Goal: Task Accomplishment & Management: Use online tool/utility

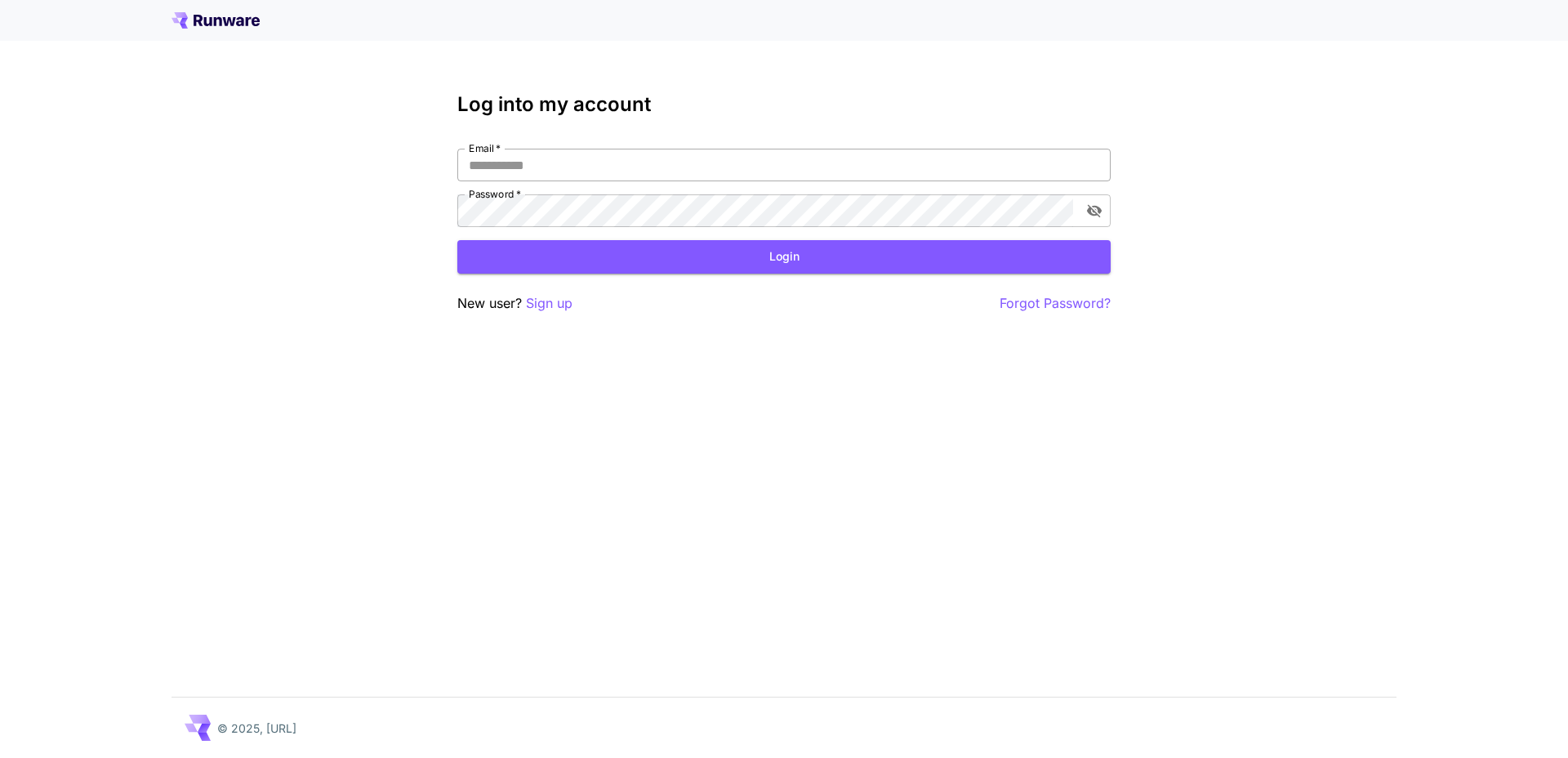
click at [539, 163] on input "Email   *" at bounding box center [784, 165] width 653 height 33
type input "**********"
click at [570, 254] on button "Login" at bounding box center [784, 257] width 653 height 34
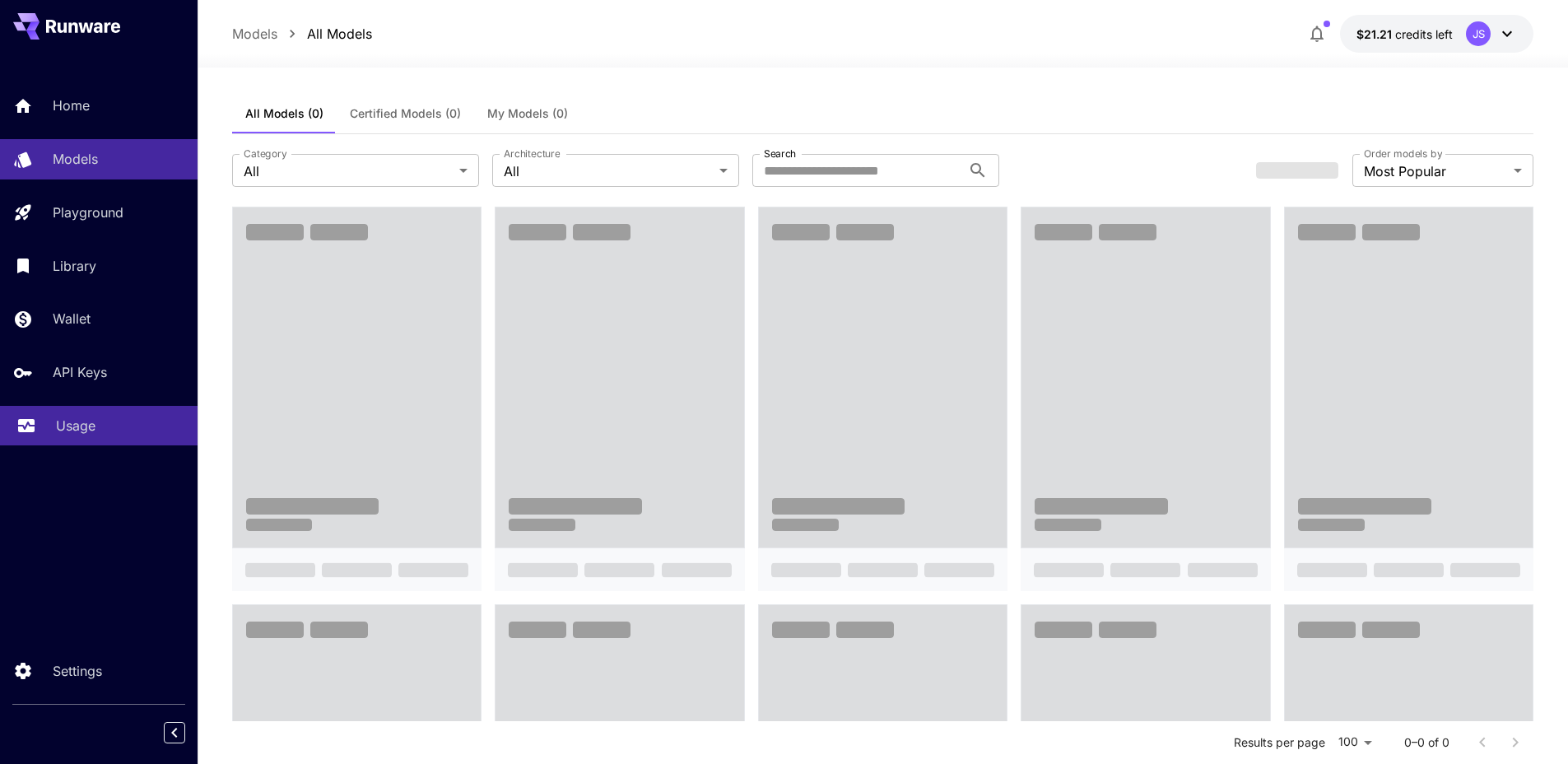
click at [93, 417] on link "Usage" at bounding box center [98, 426] width 198 height 41
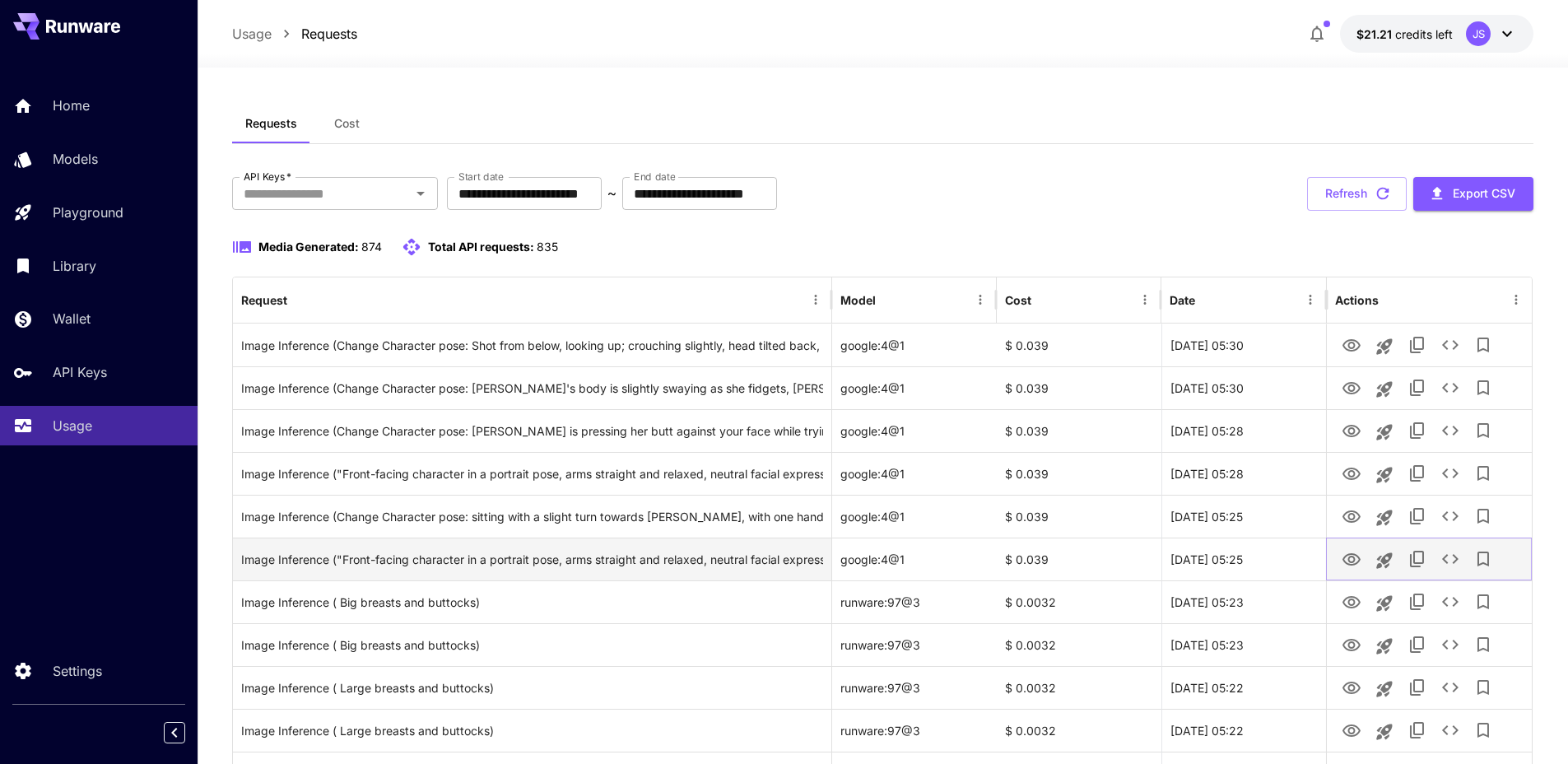
click at [1353, 559] on icon "View" at bounding box center [1351, 559] width 19 height 19
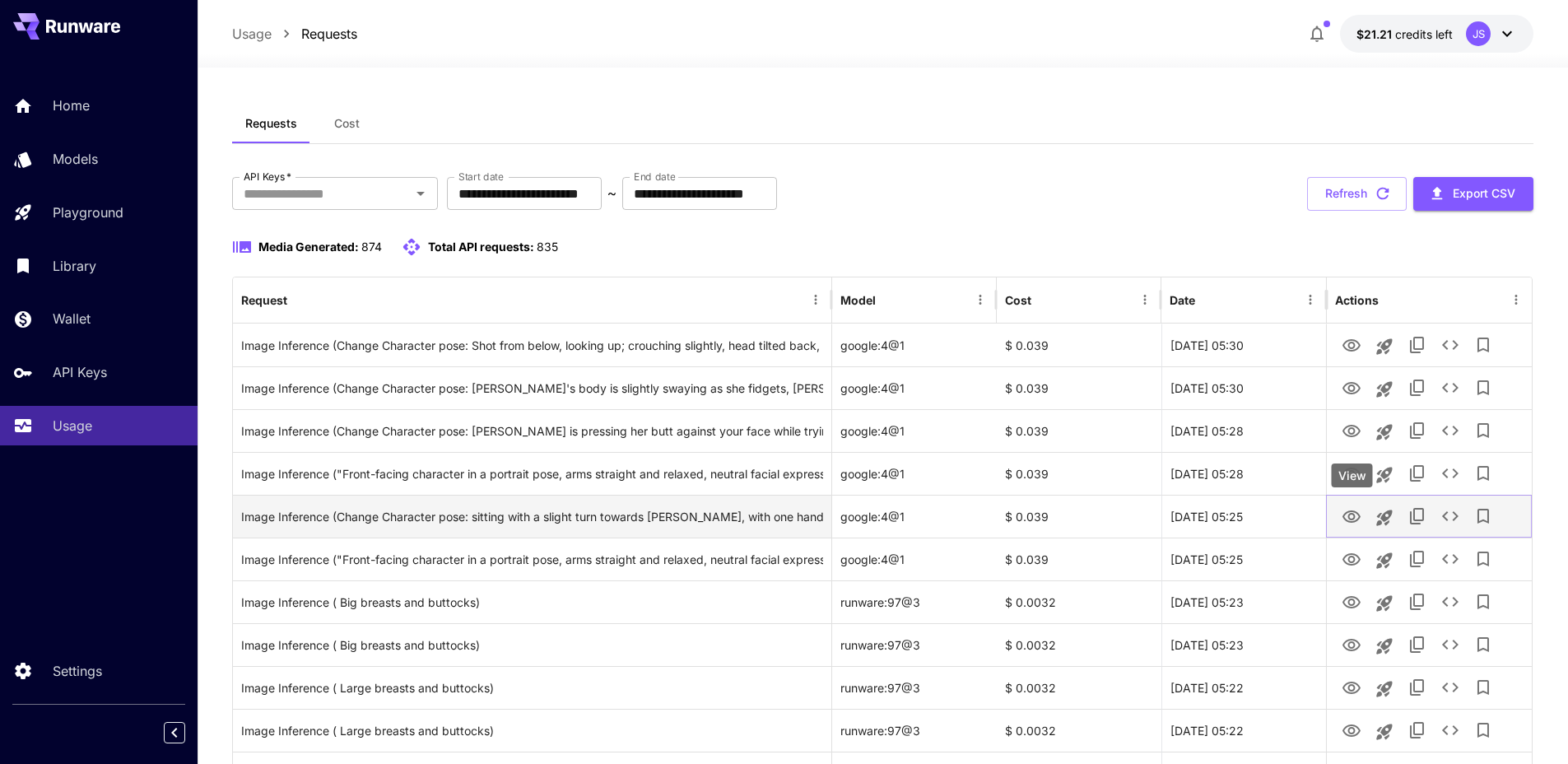
click at [1348, 515] on icon "View" at bounding box center [1351, 516] width 18 height 13
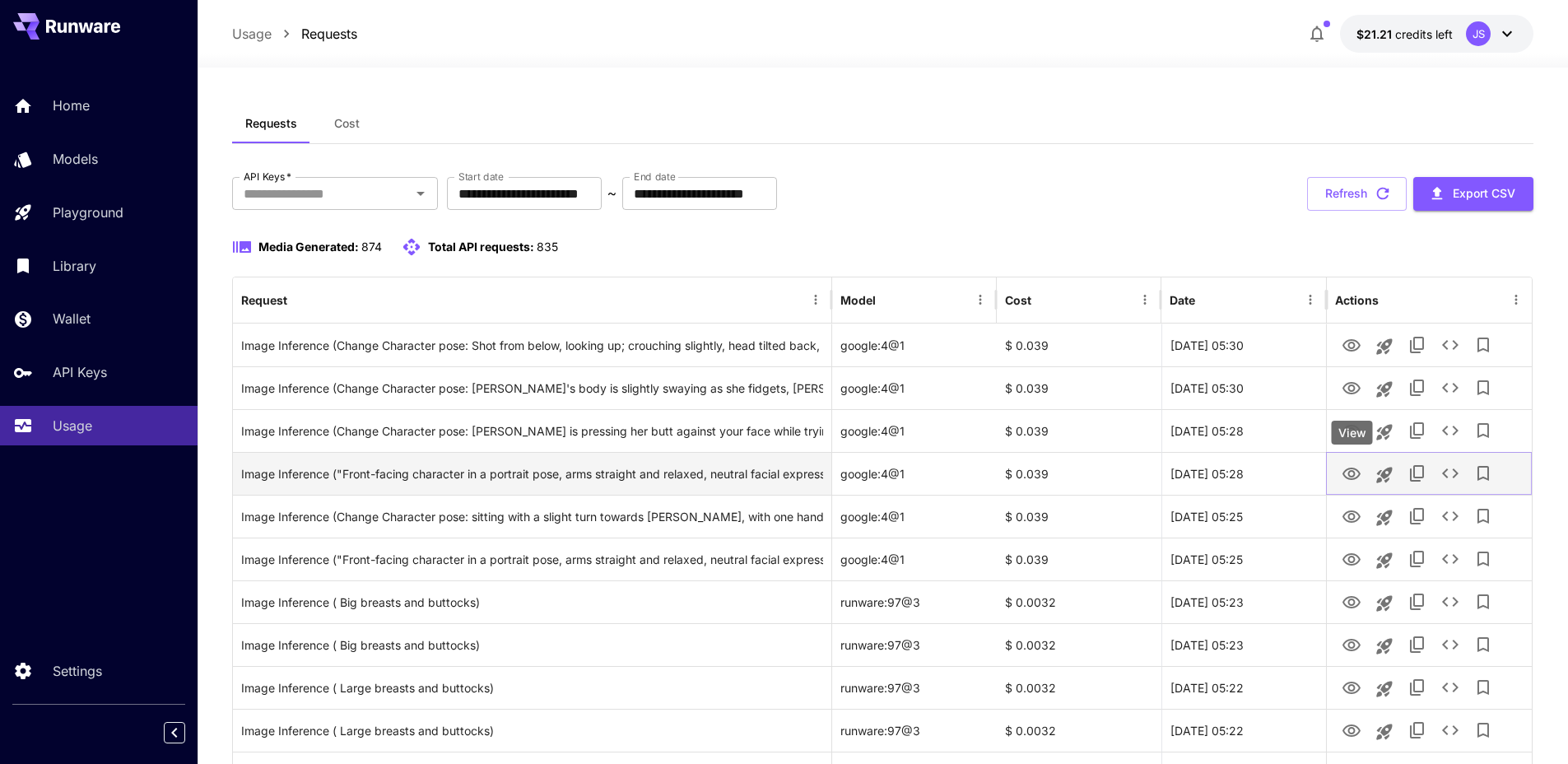
click at [1351, 471] on icon "View" at bounding box center [1351, 474] width 19 height 19
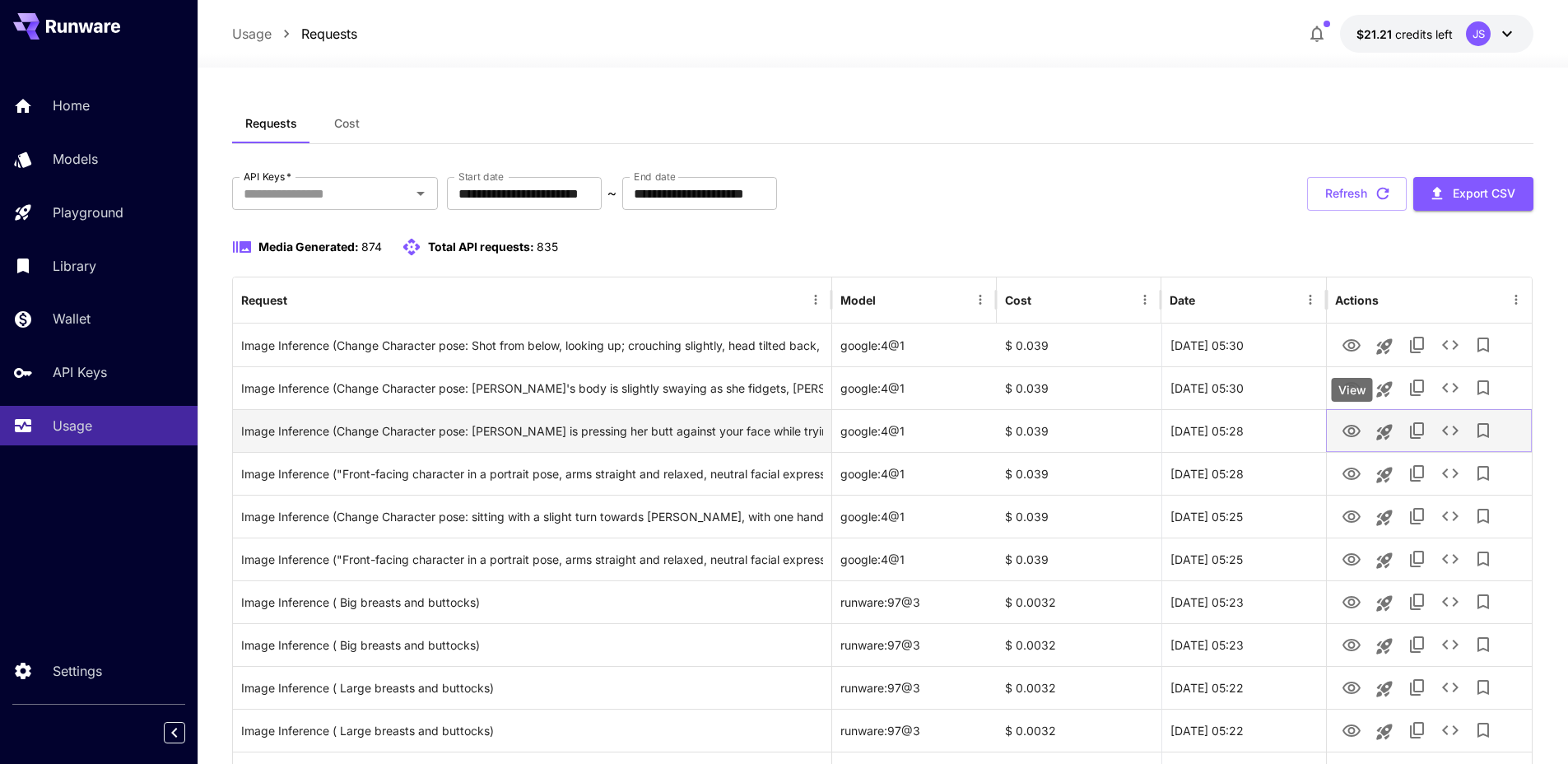
click at [1347, 427] on icon "View" at bounding box center [1351, 431] width 18 height 13
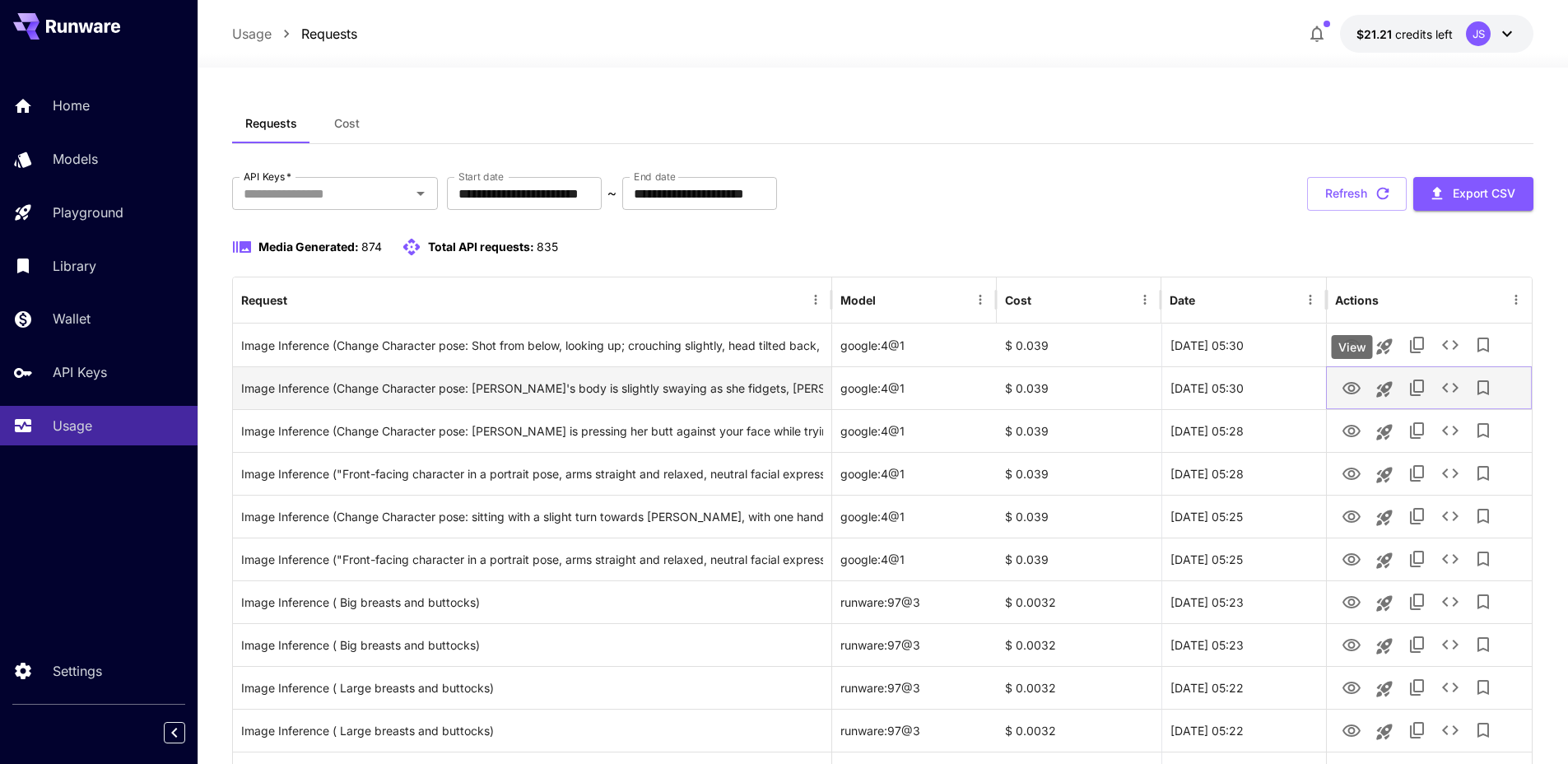
click at [1344, 386] on icon "View" at bounding box center [1351, 388] width 18 height 13
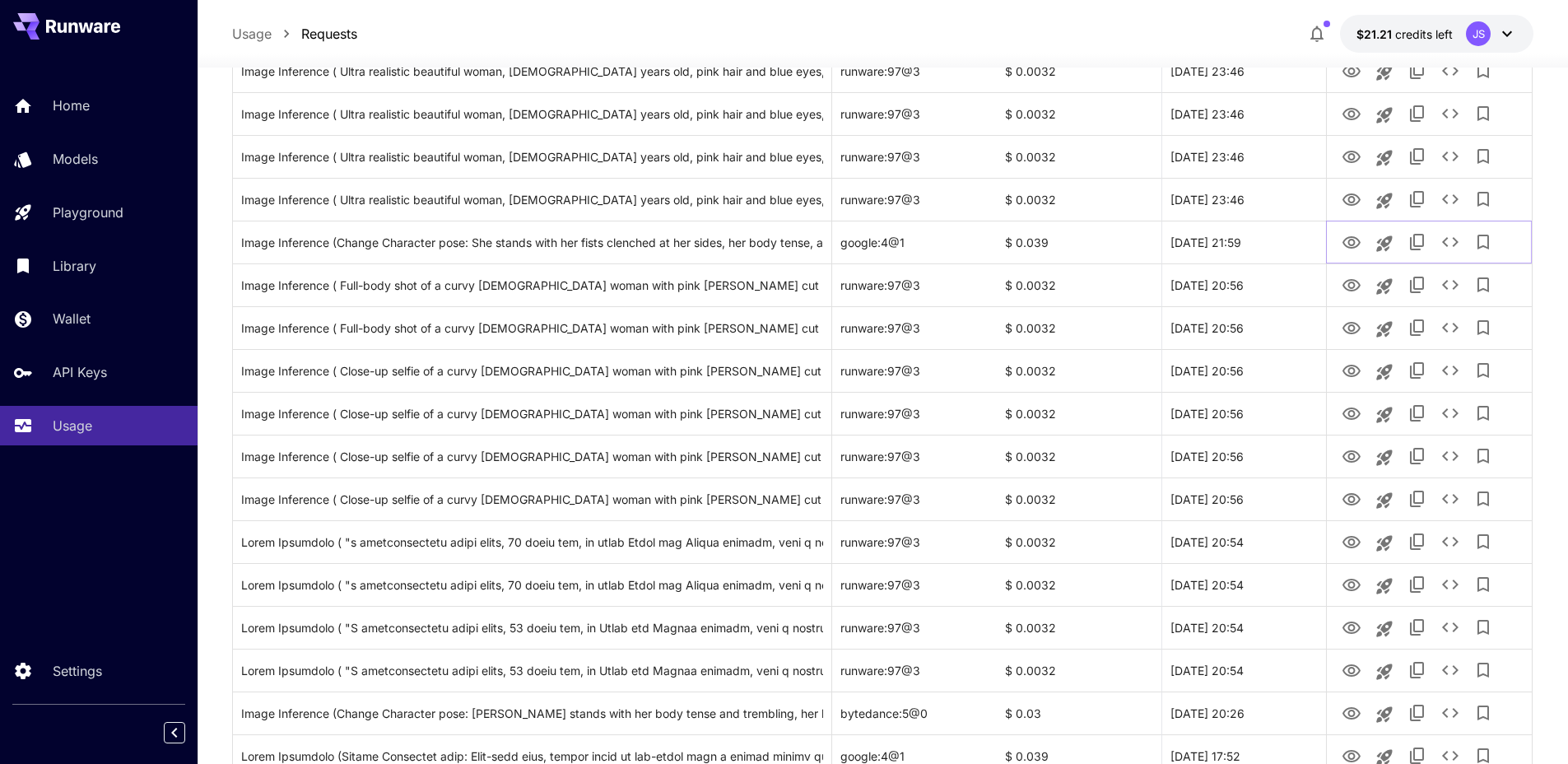
scroll to position [1106, 0]
